Goal: Complete application form

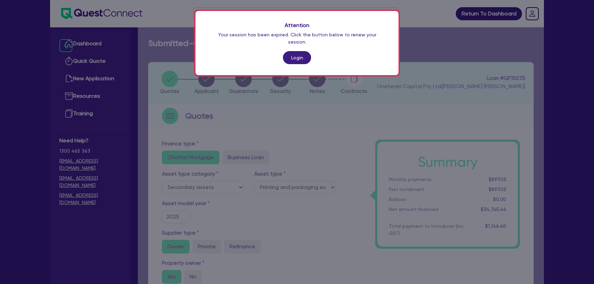
select select "SECONDARY_ASSETS"
select select "PRINTING_AND_PACKAGING_EQUIPMENT"
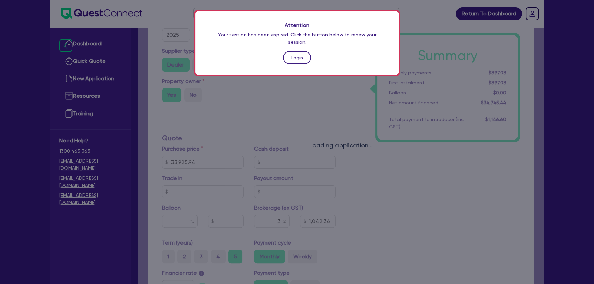
click at [295, 55] on link "Login" at bounding box center [297, 57] width 28 height 13
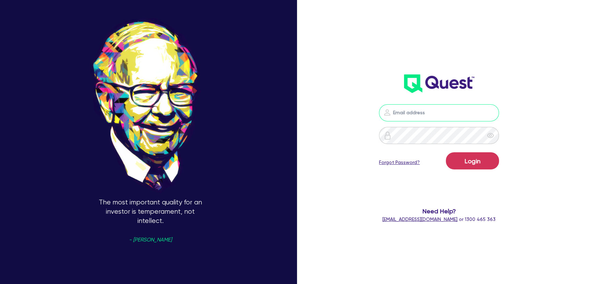
type input "[PERSON_NAME][EMAIL_ADDRESS][PERSON_NAME][DOMAIN_NAME]"
click at [475, 163] on button "Login" at bounding box center [472, 160] width 53 height 17
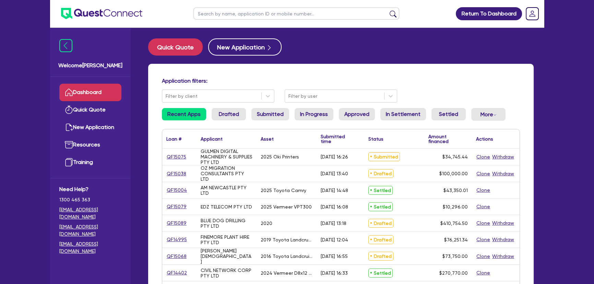
drag, startPoint x: 176, startPoint y: 235, endPoint x: 173, endPoint y: 246, distance: 10.9
click at [176, 236] on div "QF14995" at bounding box center [179, 240] width 34 height 16
click at [173, 242] on link "QF14995" at bounding box center [176, 240] width 21 height 8
select select "CARS_AND_LIGHT_TRUCKS"
select select "VANS_AND_UTES"
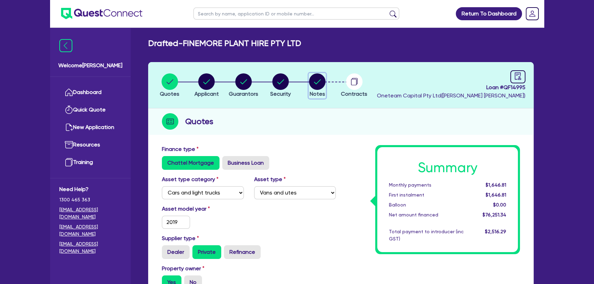
click at [324, 89] on icon "button" at bounding box center [317, 81] width 16 height 16
select select "Other"
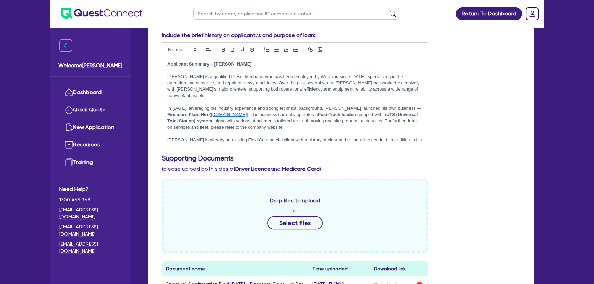
scroll to position [281, 0]
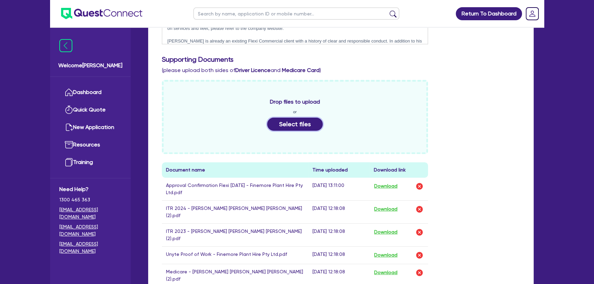
click at [292, 124] on button "Select files" at bounding box center [295, 124] width 56 height 13
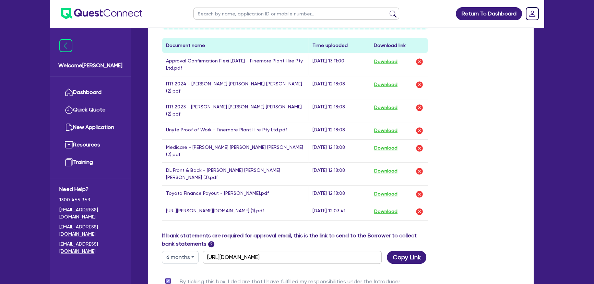
scroll to position [374, 0]
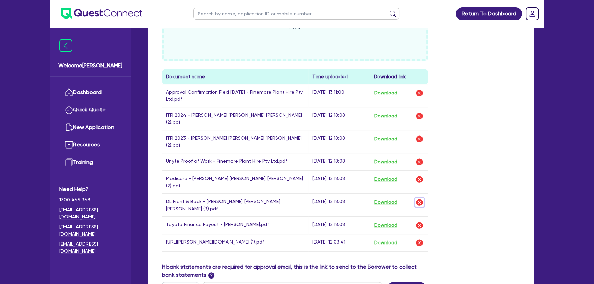
click at [419, 198] on img "button" at bounding box center [420, 202] width 8 height 8
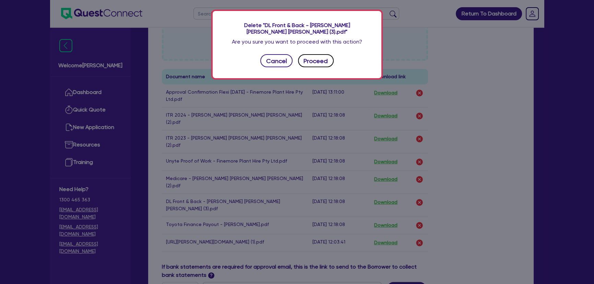
click at [314, 61] on button "Proceed" at bounding box center [316, 60] width 36 height 13
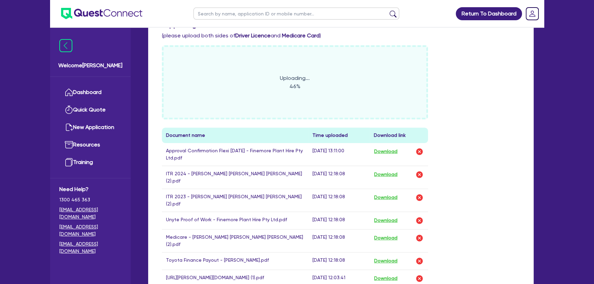
scroll to position [312, 0]
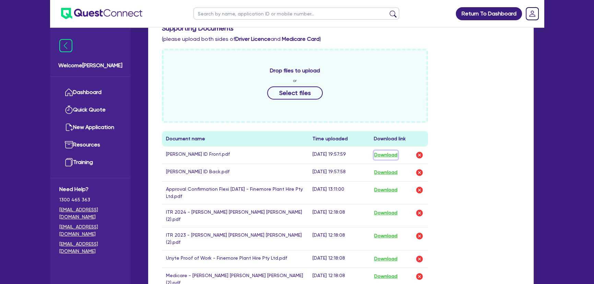
click at [388, 153] on button "Download" at bounding box center [386, 155] width 24 height 9
click at [389, 171] on button "Download" at bounding box center [386, 172] width 24 height 9
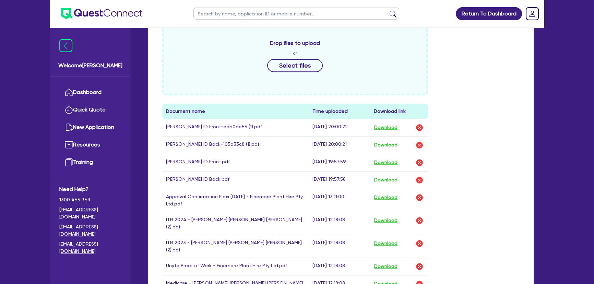
scroll to position [374, 0]
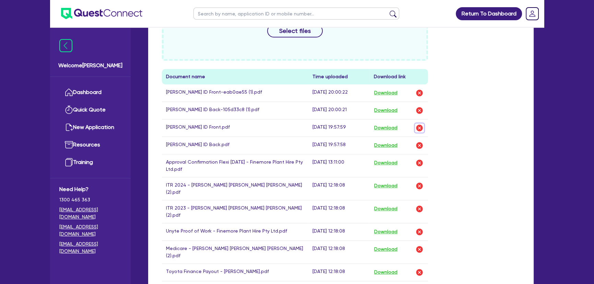
click at [420, 125] on img "button" at bounding box center [420, 128] width 8 height 8
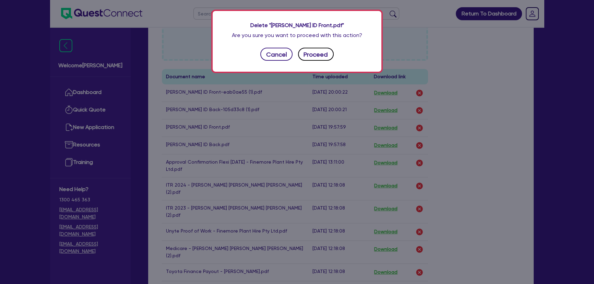
click at [319, 53] on button "Proceed" at bounding box center [316, 54] width 36 height 13
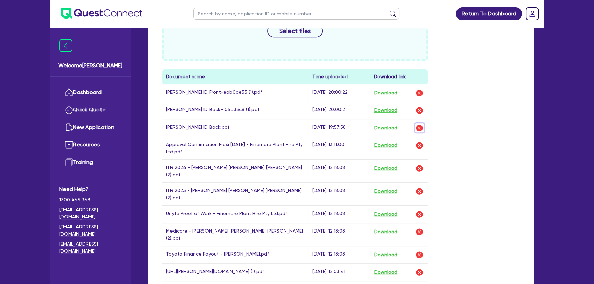
click at [420, 125] on img "button" at bounding box center [420, 128] width 8 height 8
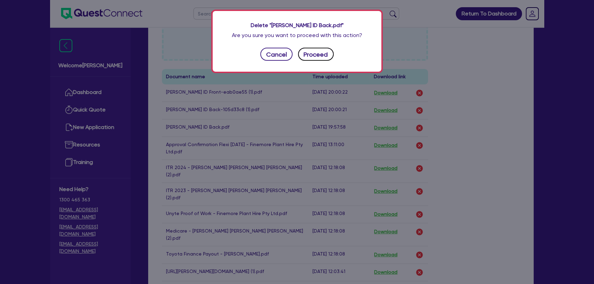
drag, startPoint x: 322, startPoint y: 55, endPoint x: 322, endPoint y: 59, distance: 3.8
click at [322, 57] on button "Proceed" at bounding box center [316, 54] width 36 height 13
